Goal: Transaction & Acquisition: Download file/media

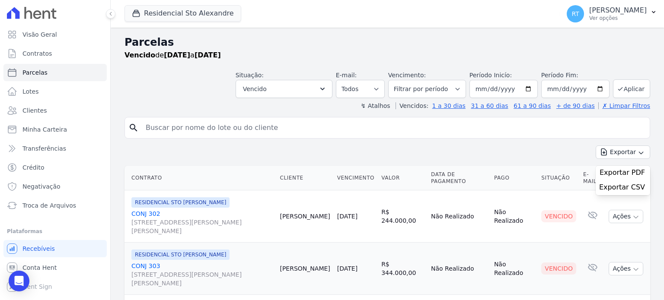
select select
click at [473, 33] on div "Parcelas [GEOGRAPHIC_DATA] de [DATE] a [DATE] Situação: Agendado Em Aberto Pago…" at bounding box center [387, 253] width 553 height 451
click at [48, 207] on span "Troca de Arquivos" at bounding box center [49, 205] width 54 height 9
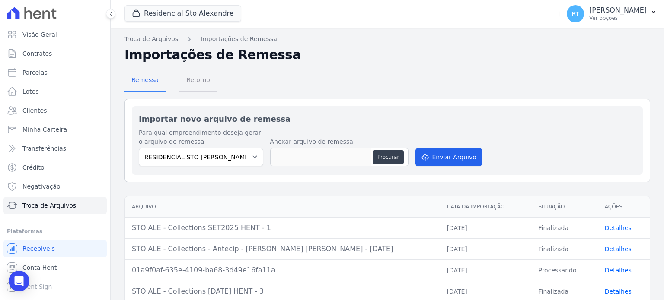
click at [197, 82] on span "Retorno" at bounding box center [198, 79] width 34 height 17
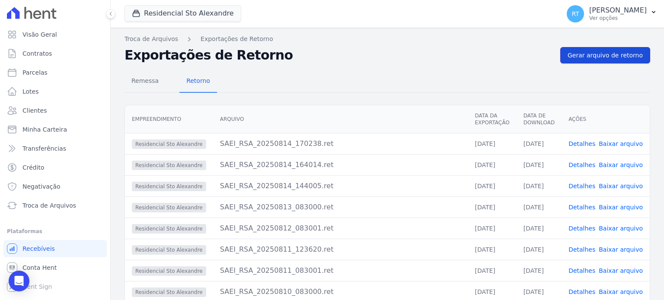
click at [600, 56] on span "Gerar arquivo de retorno" at bounding box center [605, 55] width 75 height 9
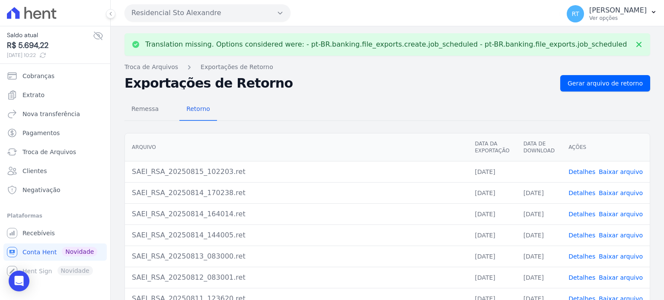
click at [583, 171] on link "Detalhes" at bounding box center [581, 172] width 27 height 7
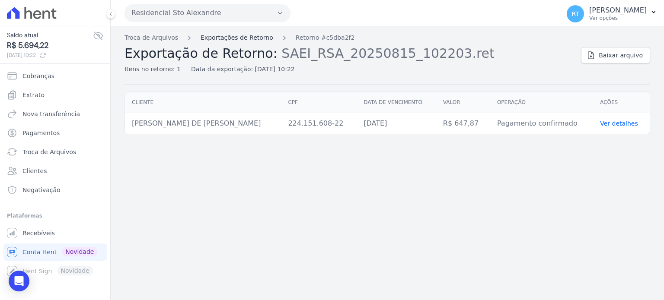
click at [241, 38] on link "Exportações de Retorno" at bounding box center [237, 37] width 73 height 9
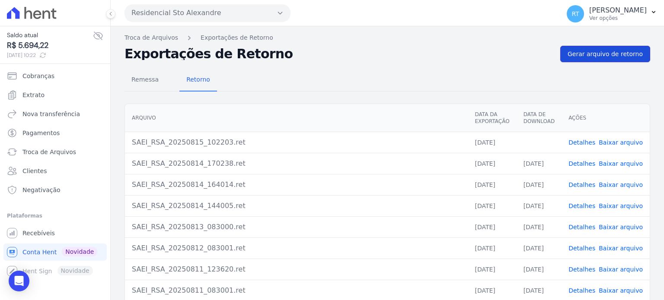
click at [606, 54] on span "Gerar arquivo de retorno" at bounding box center [605, 54] width 75 height 9
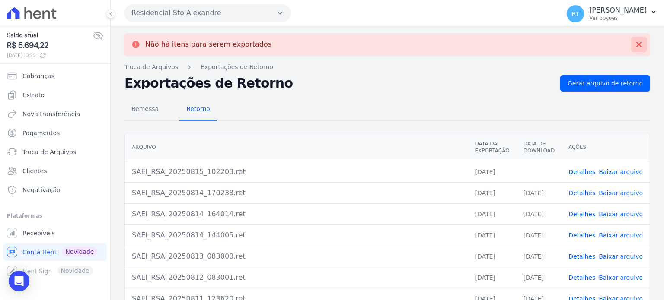
click at [636, 44] on icon at bounding box center [638, 44] width 5 height 5
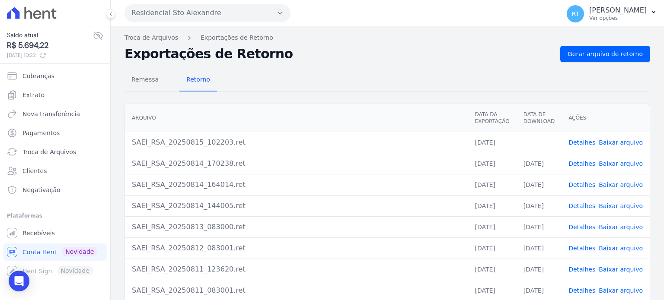
click at [618, 141] on link "Baixar arquivo" at bounding box center [621, 142] width 44 height 7
click at [425, 60] on h2 "Exportações de Retorno" at bounding box center [339, 54] width 429 height 12
click at [591, 58] on link "Gerar arquivo de retorno" at bounding box center [605, 54] width 90 height 16
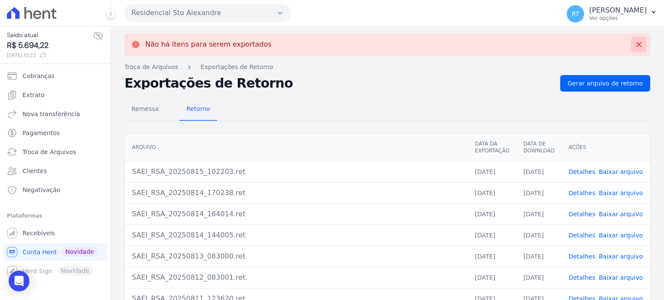
click at [636, 43] on icon at bounding box center [639, 44] width 9 height 9
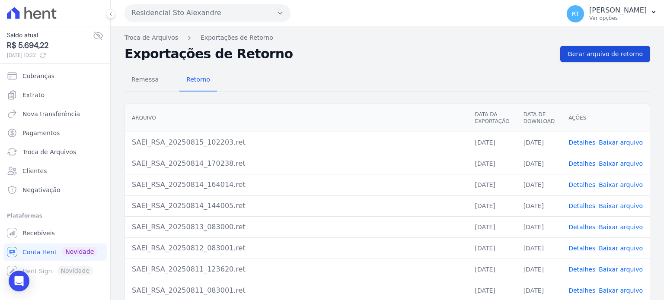
click at [597, 55] on span "Gerar arquivo de retorno" at bounding box center [605, 54] width 75 height 9
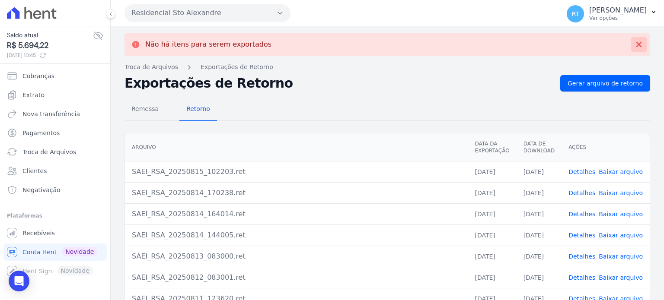
click at [635, 44] on icon at bounding box center [639, 44] width 9 height 9
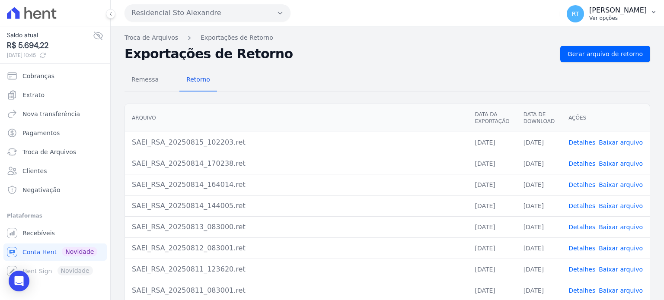
click at [612, 10] on p "[PERSON_NAME]" at bounding box center [617, 10] width 57 height 9
click at [571, 38] on link "Logout" at bounding box center [608, 37] width 111 height 16
